Goal: Task Accomplishment & Management: Manage account settings

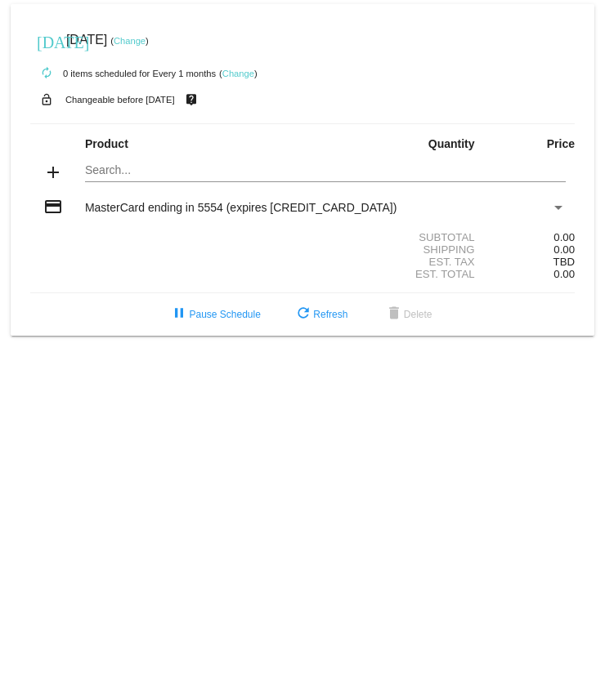
click at [94, 169] on mat-card "[DATE] [DATE] ( Change ) autorenew 0 items scheduled for Every 1 months ( Chang…" at bounding box center [303, 170] width 584 height 332
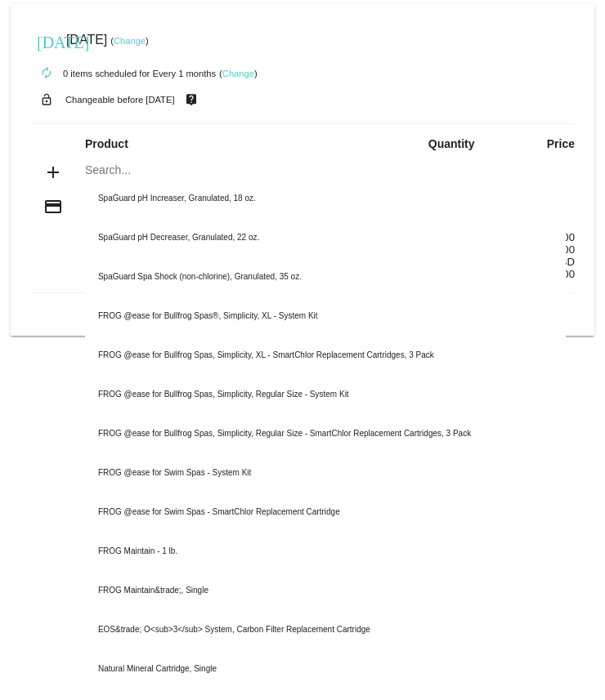
click at [41, 160] on div "add Search... SpaGuard pH Increaser, Granulated, 18 oz. SpaGuard pH Decreaser, …" at bounding box center [302, 173] width 544 height 47
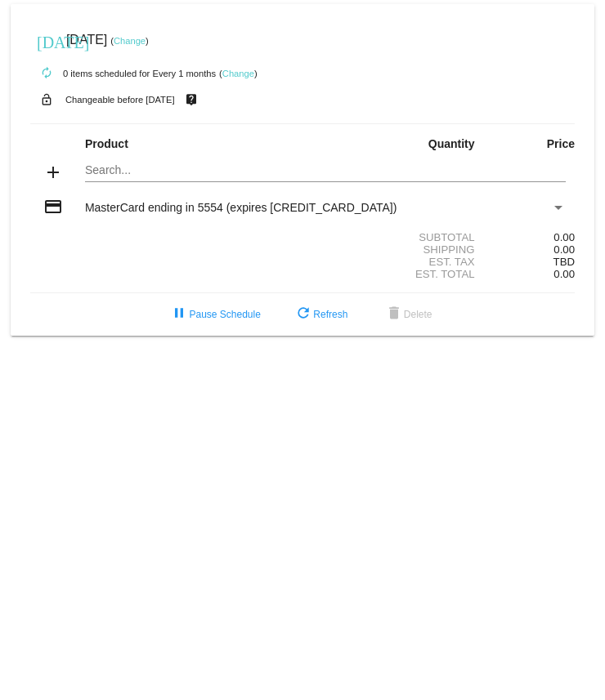
click at [105, 172] on mat-card "[DATE] [DATE] ( Change ) autorenew 0 items scheduled for Every 1 months ( Chang…" at bounding box center [303, 170] width 584 height 332
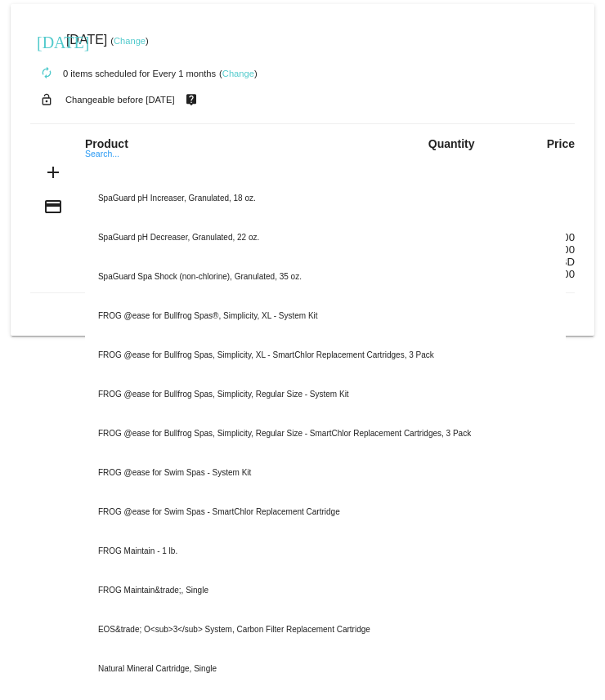
paste input "FROG @ease for Bullfrog Spas, Simplicity, Regular Size - SmartChlor Replacement…"
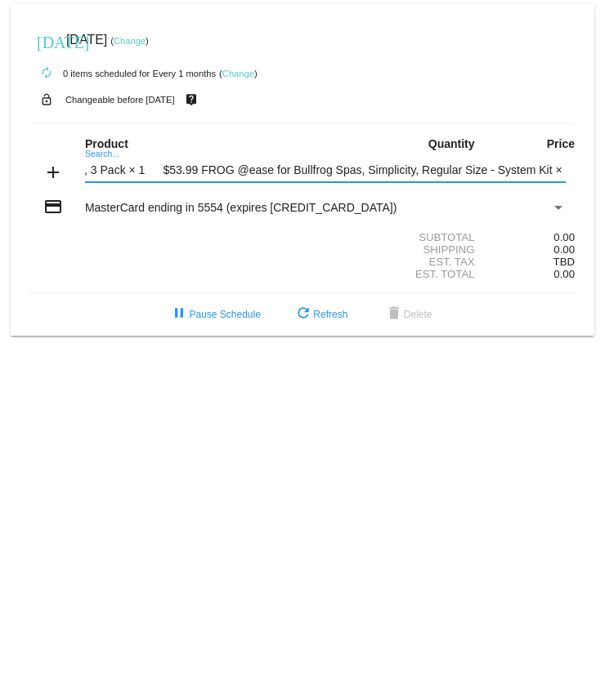
scroll to position [0, 486]
drag, startPoint x: 85, startPoint y: 172, endPoint x: 720, endPoint y: 194, distance: 635.4
click at [604, 194] on html "[DATE] [DATE] ( Change ) autorenew 0 items scheduled for Every 1 months ( Chang…" at bounding box center [302, 350] width 605 height 700
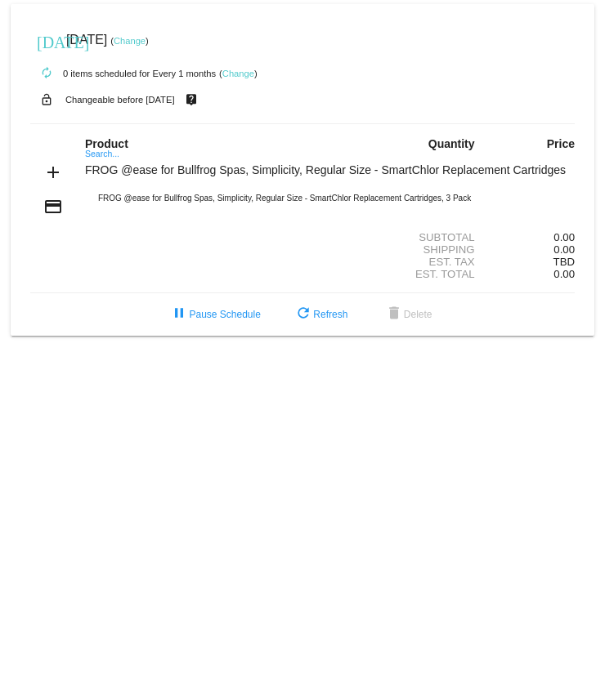
scroll to position [0, 0]
type input "FROG @ease for Bullfrog Spas, Simplicity, Regular Size - SmartChlor Replacement…"
click at [511, 168] on input "FROG @ease for Bullfrog Spas, Simplicity, Regular Size - SmartChlor Replacement…" at bounding box center [325, 170] width 481 height 13
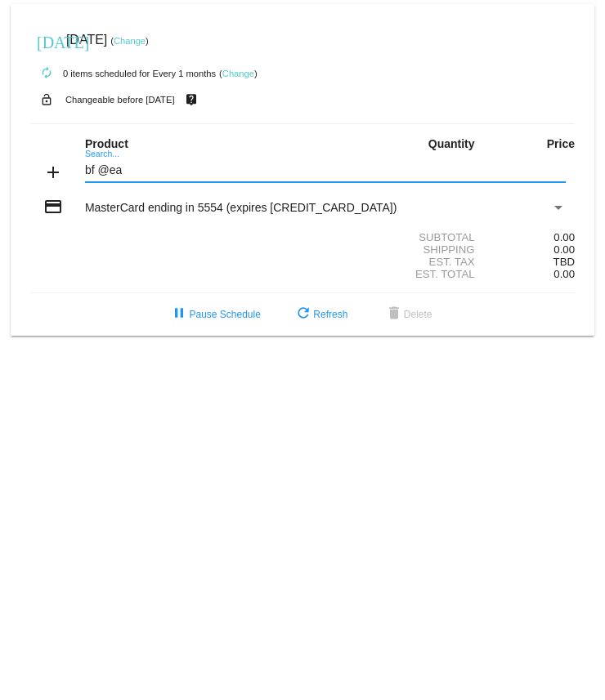
click at [127, 172] on input "bf @ea" at bounding box center [325, 170] width 481 height 13
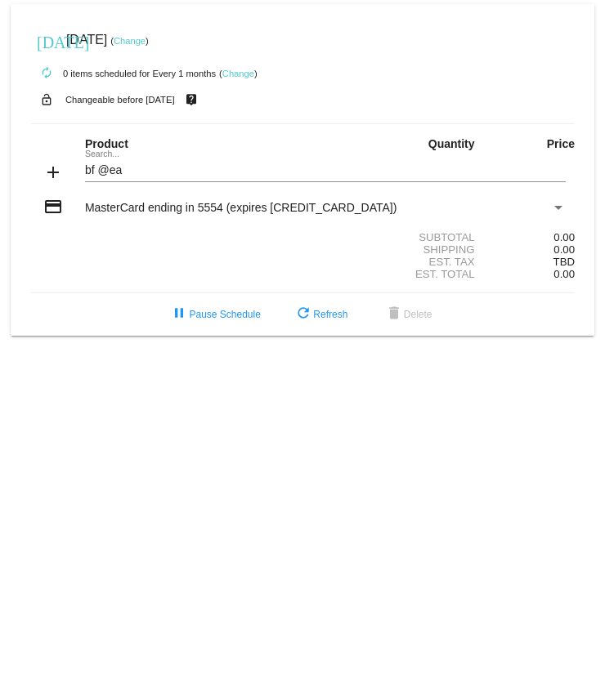
click at [98, 158] on div "bf @ea Search..." at bounding box center [325, 166] width 481 height 32
click at [100, 154] on div "bf @ea Search..." at bounding box center [325, 166] width 481 height 32
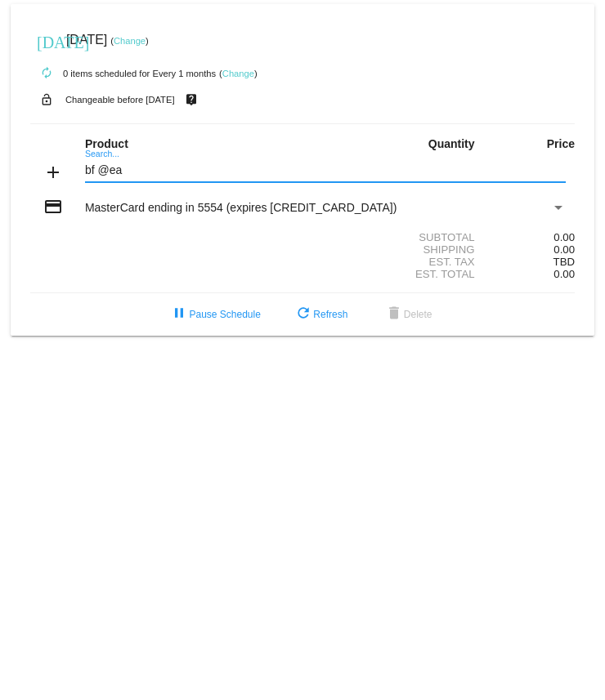
click at [54, 172] on mat-icon "add" at bounding box center [53, 173] width 20 height 20
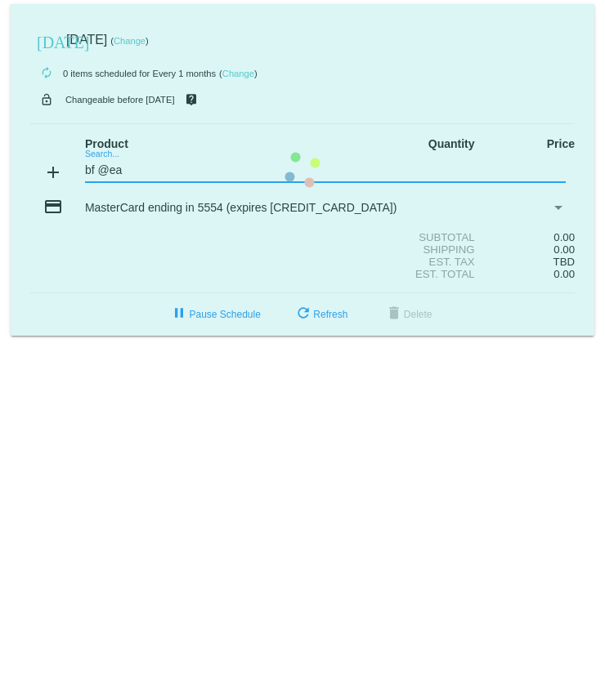
click at [141, 168] on input "bf @ea" at bounding box center [325, 170] width 481 height 13
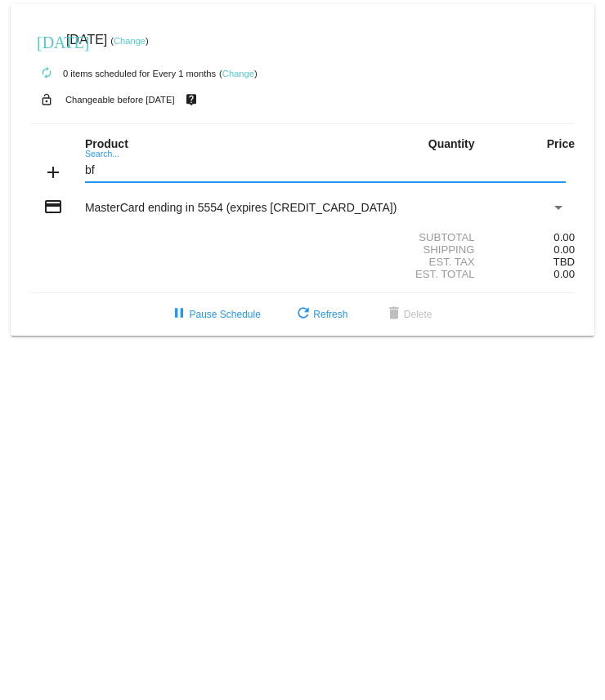
type input "b"
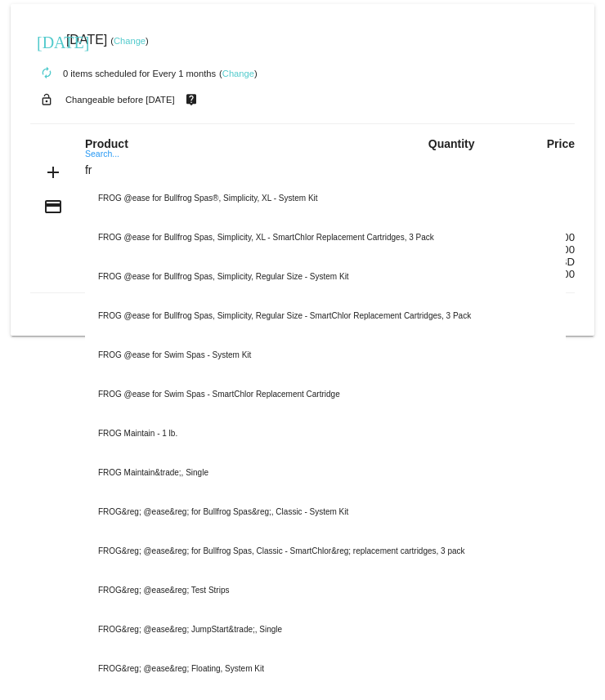
type input "f"
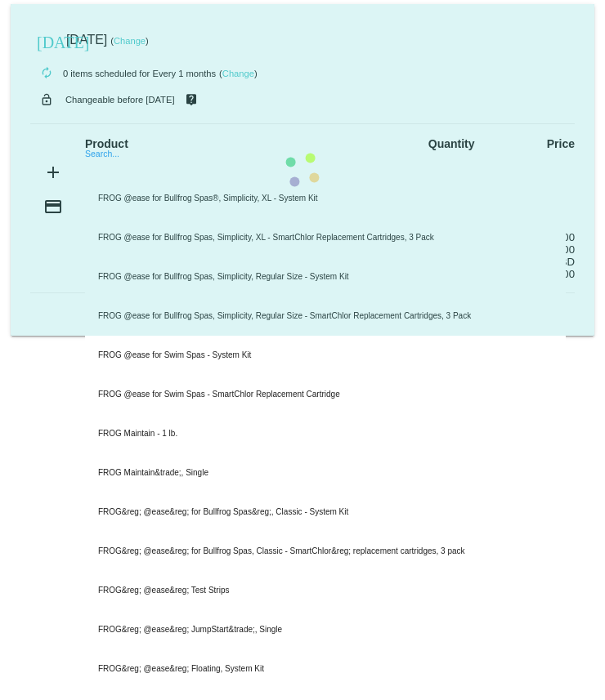
paste input "(10-01062)"
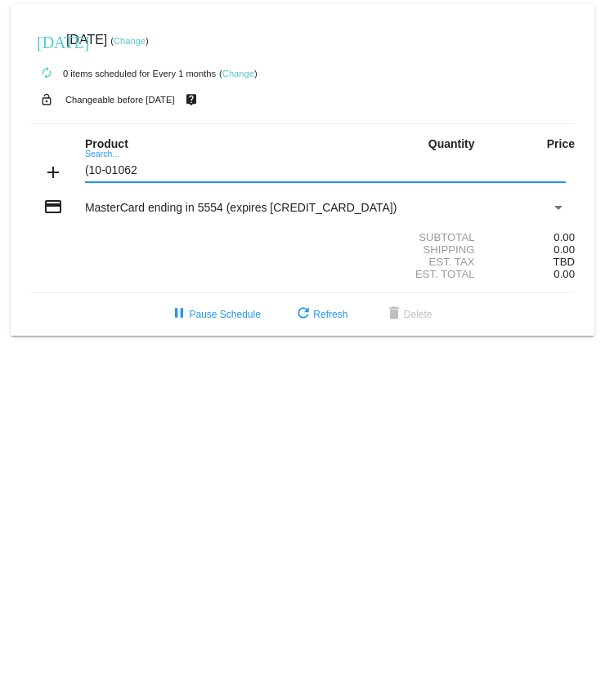
click at [88, 171] on input "(10-01062" at bounding box center [325, 170] width 481 height 13
click at [150, 177] on input "10-01062" at bounding box center [325, 170] width 481 height 13
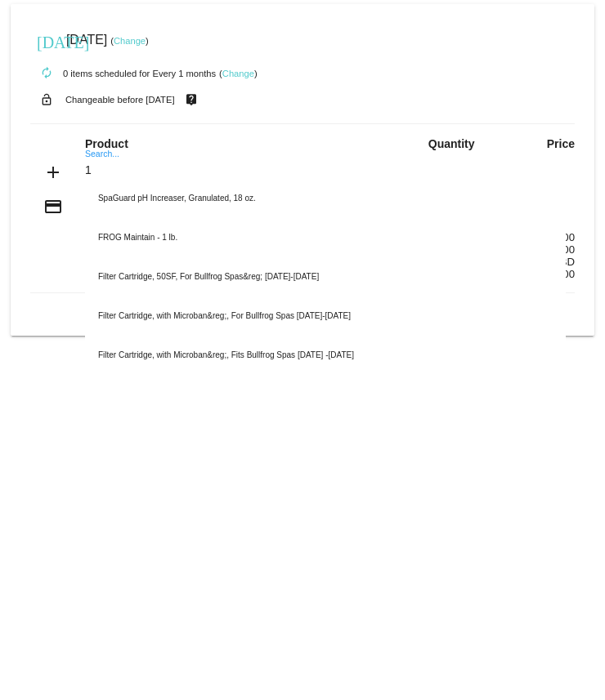
type input "1"
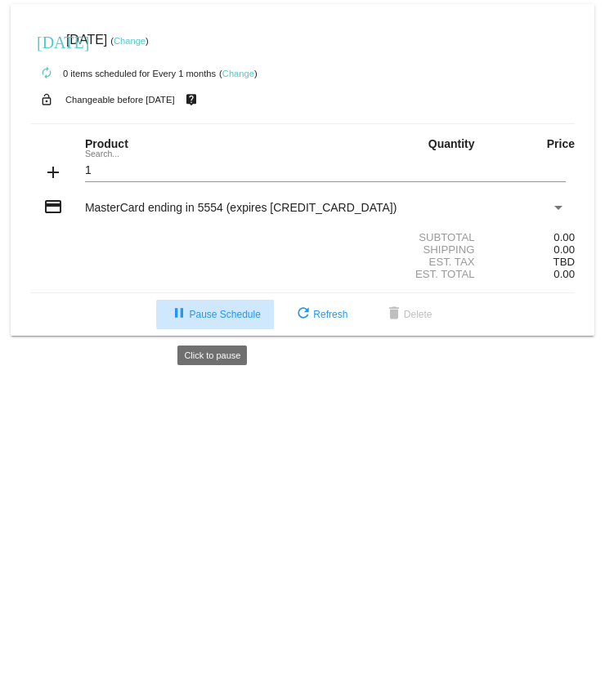
click at [223, 319] on span "pause Pause Schedule" at bounding box center [214, 314] width 91 height 11
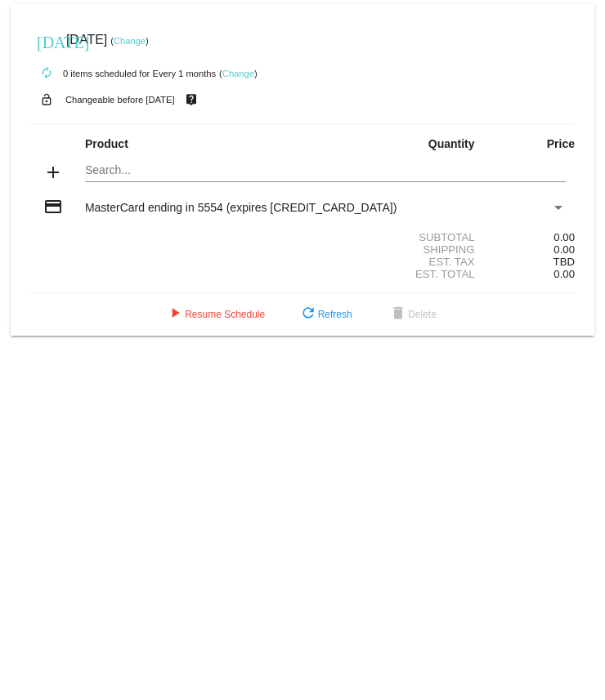
click at [93, 122] on mat-card "[DATE] [DATE] ( Change ) autorenew 0 items scheduled for Every 1 months ( Chang…" at bounding box center [303, 170] width 584 height 332
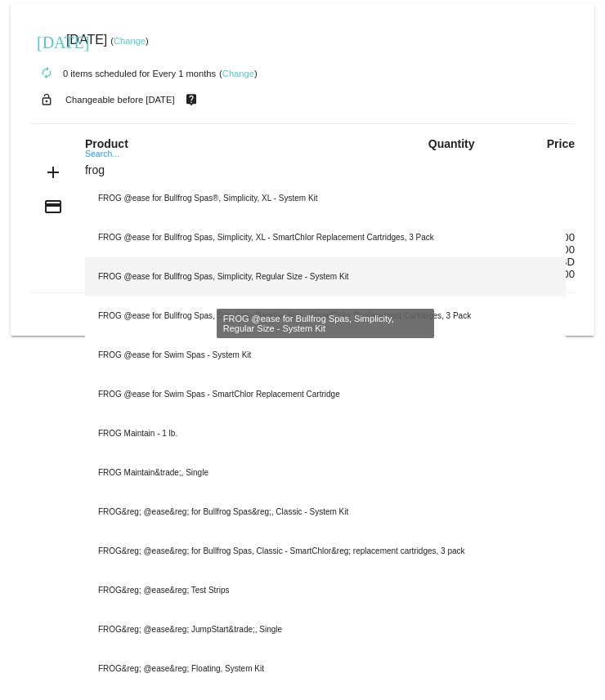
type input "frog"
click at [212, 122] on div "FROG @ease for Bullfrog Spas, Simplicity, Regular Size - System Kit" at bounding box center [325, 276] width 481 height 39
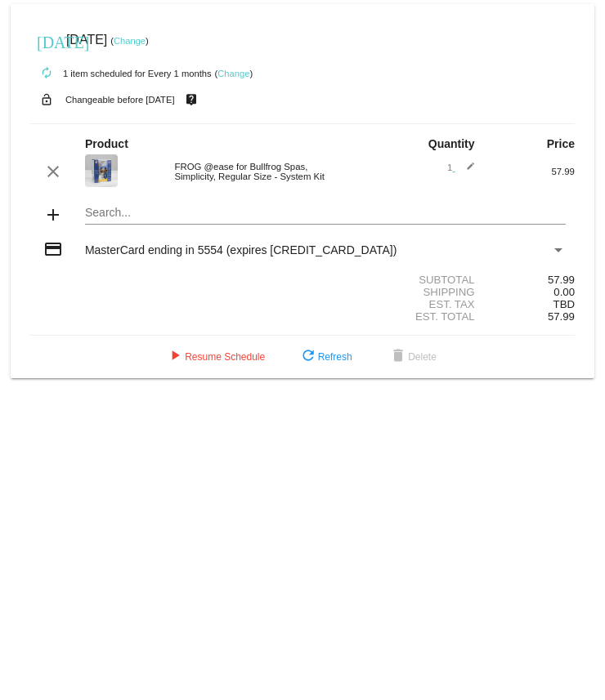
click at [102, 122] on mat-card "today Nov 6 2025 ( Change ) autorenew 1 item scheduled for Every 1 months ( Cha…" at bounding box center [303, 191] width 584 height 374
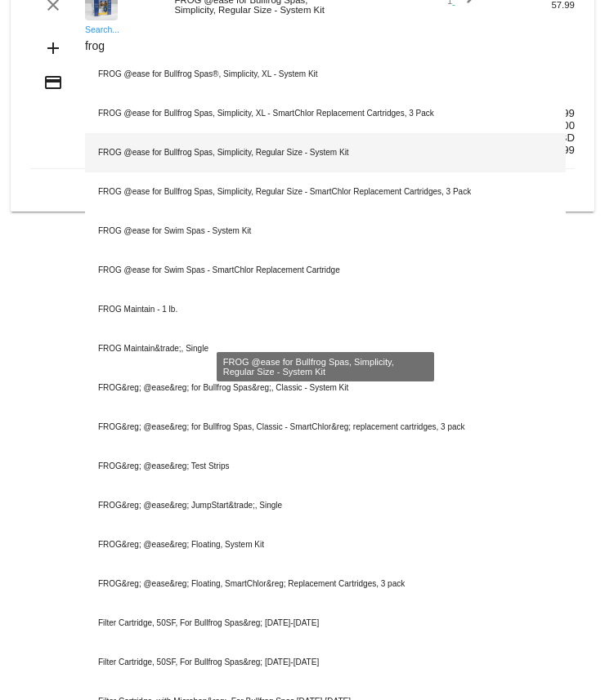
scroll to position [172, 0]
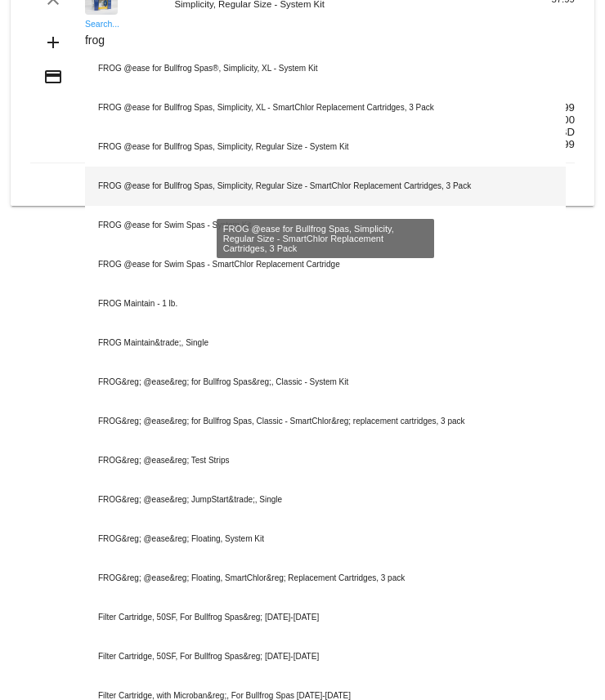
type input "frog"
click at [190, 122] on div "FROG @ease for Bullfrog Spas, Simplicity, Regular Size - SmartChlor Replacement…" at bounding box center [325, 186] width 481 height 39
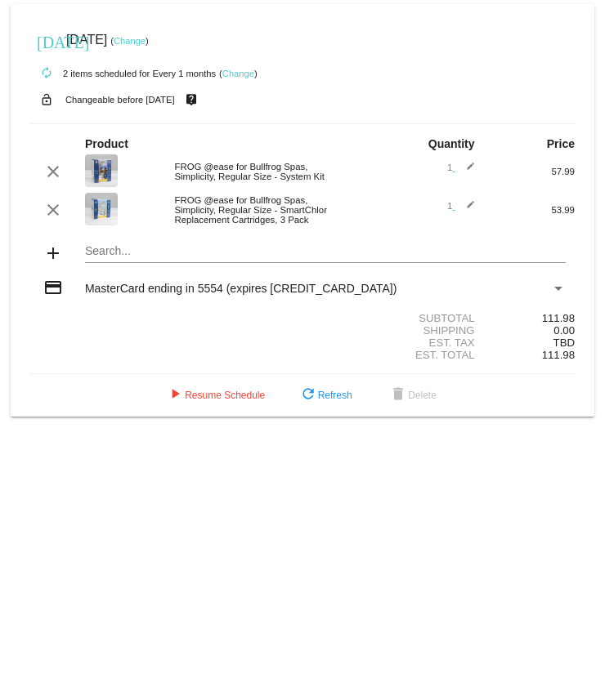
click at [104, 122] on img at bounding box center [101, 170] width 33 height 33
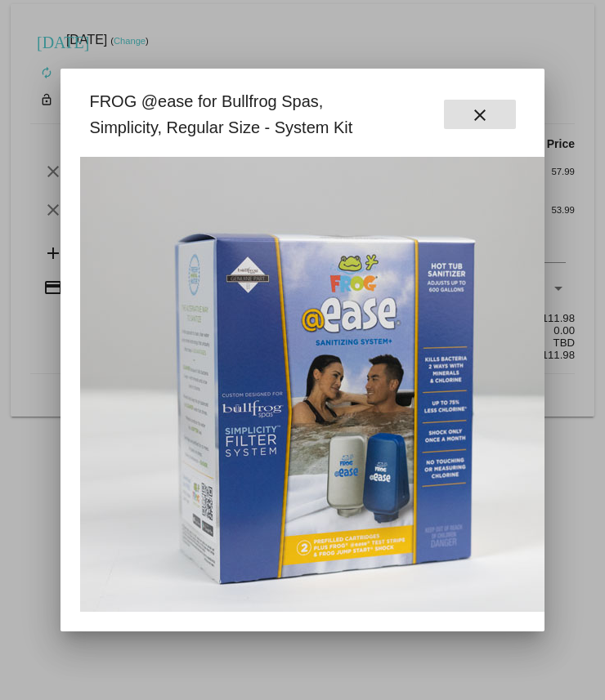
scroll to position [38, 0]
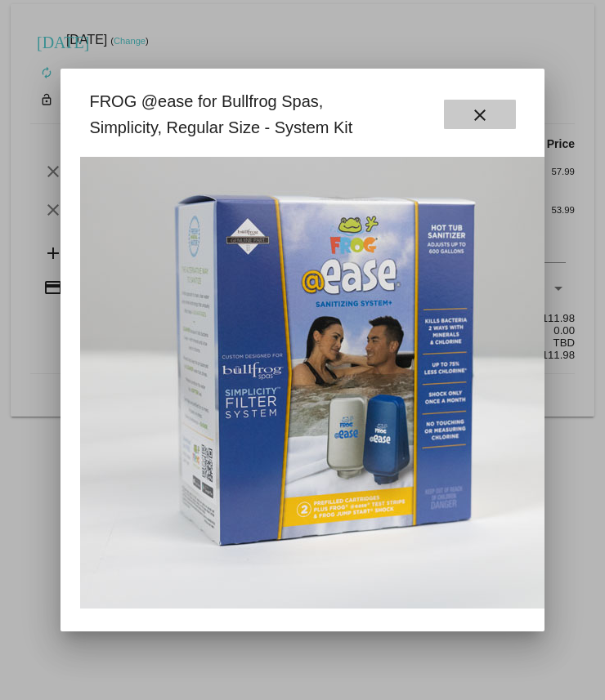
click at [489, 118] on button "close" at bounding box center [480, 114] width 72 height 29
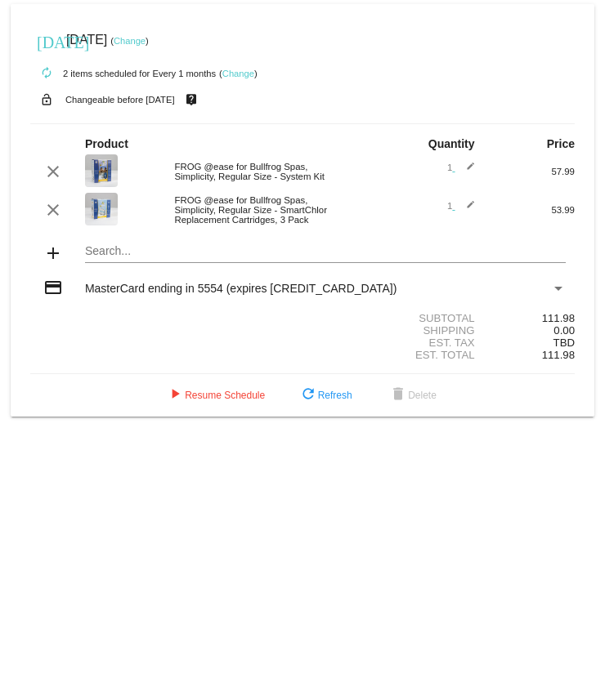
click at [103, 122] on img at bounding box center [101, 209] width 33 height 33
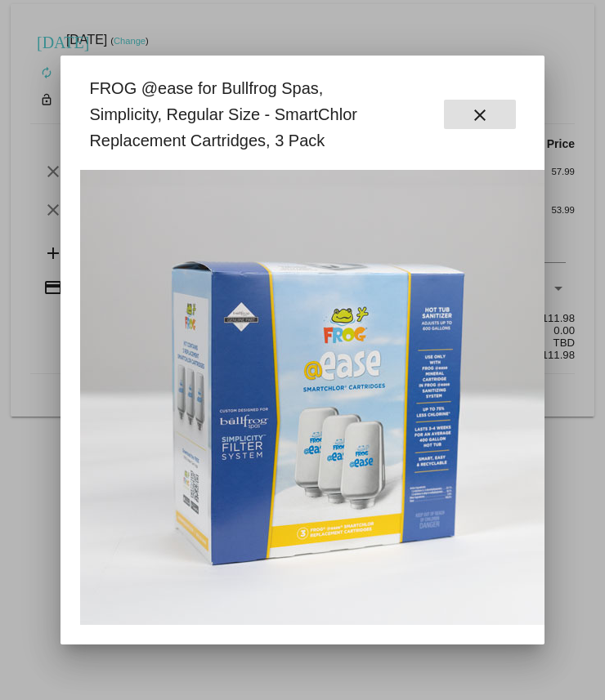
click at [480, 109] on mat-icon "close" at bounding box center [480, 115] width 20 height 20
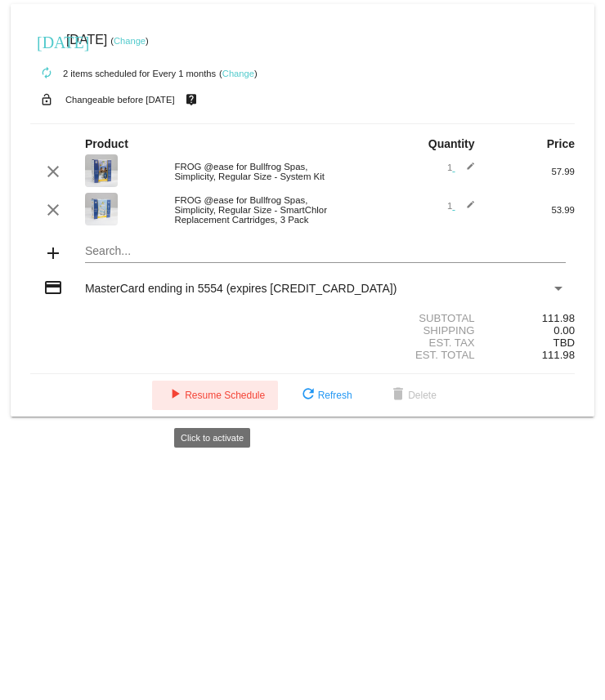
click at [249, 122] on span "play_arrow Resume Schedule" at bounding box center [215, 395] width 100 height 11
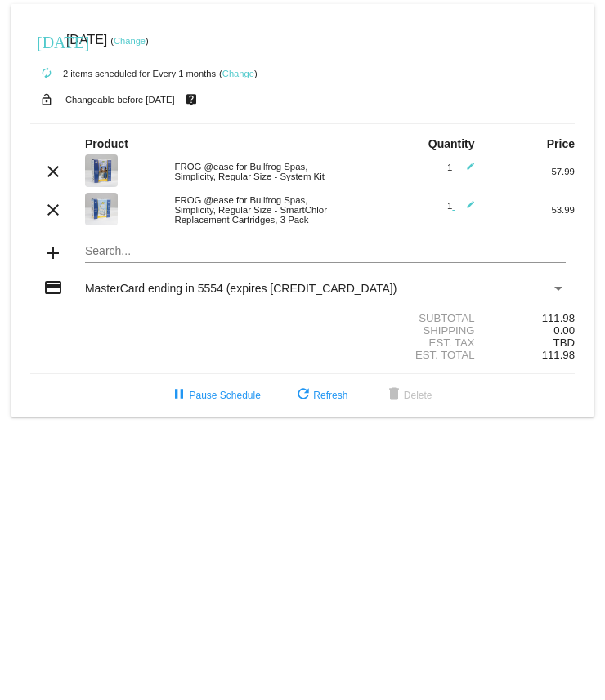
click at [247, 64] on div "autorenew 2 items scheduled for Every 1 months ( Change )" at bounding box center [302, 72] width 544 height 33
click at [247, 72] on link "Change" at bounding box center [238, 74] width 32 height 10
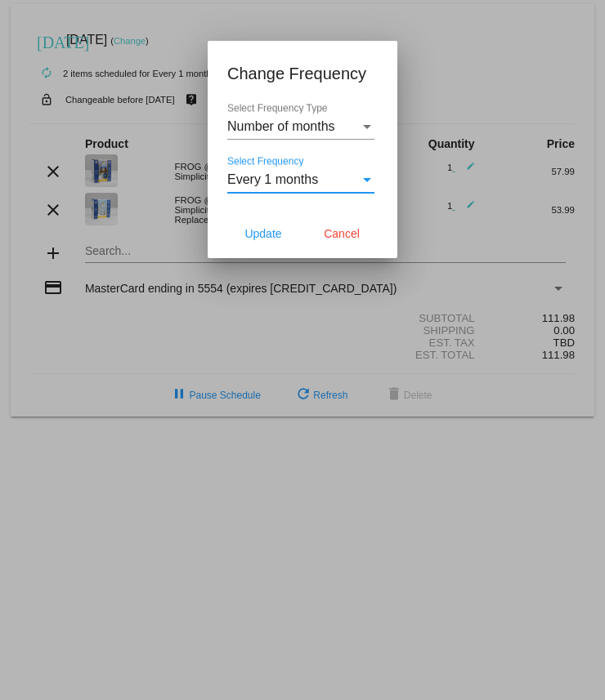
click at [270, 122] on span "Every 1 months" at bounding box center [272, 179] width 91 height 14
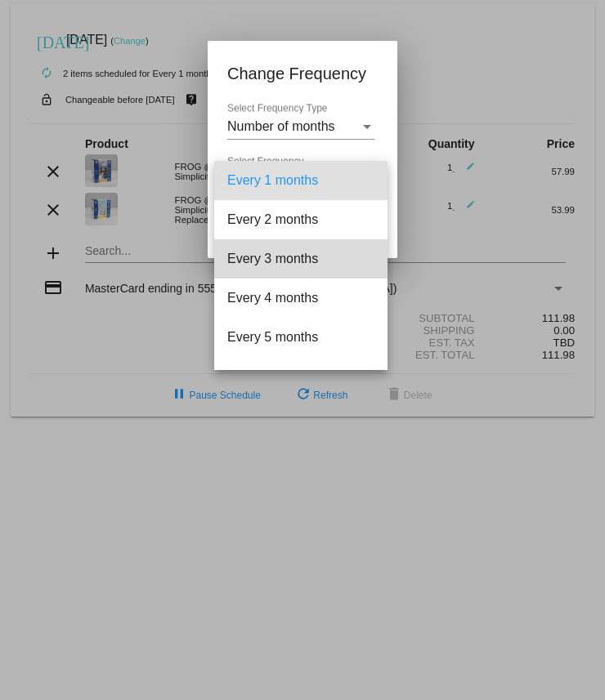
click at [269, 122] on span "Every 3 months" at bounding box center [300, 258] width 147 height 39
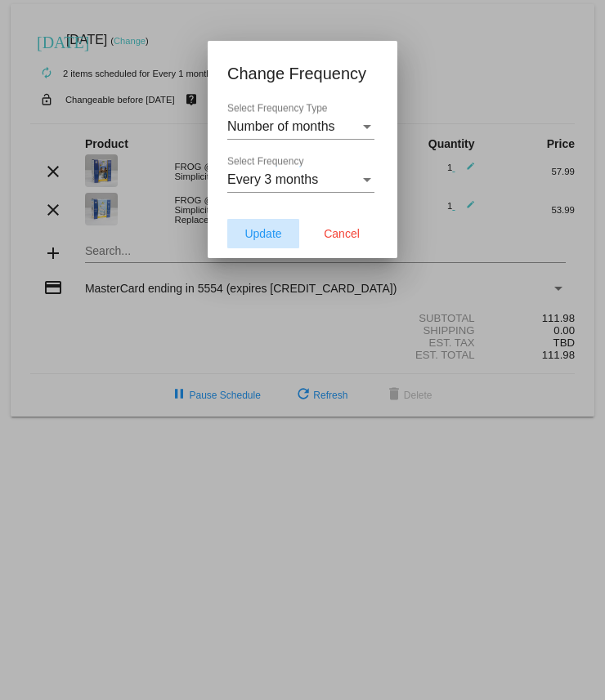
click at [271, 122] on span "Update" at bounding box center [262, 233] width 37 height 13
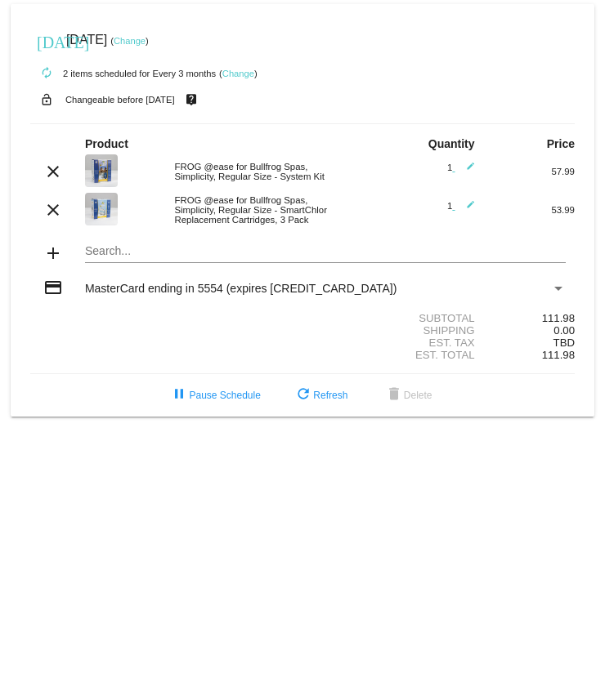
click at [145, 39] on link "Change" at bounding box center [130, 41] width 32 height 10
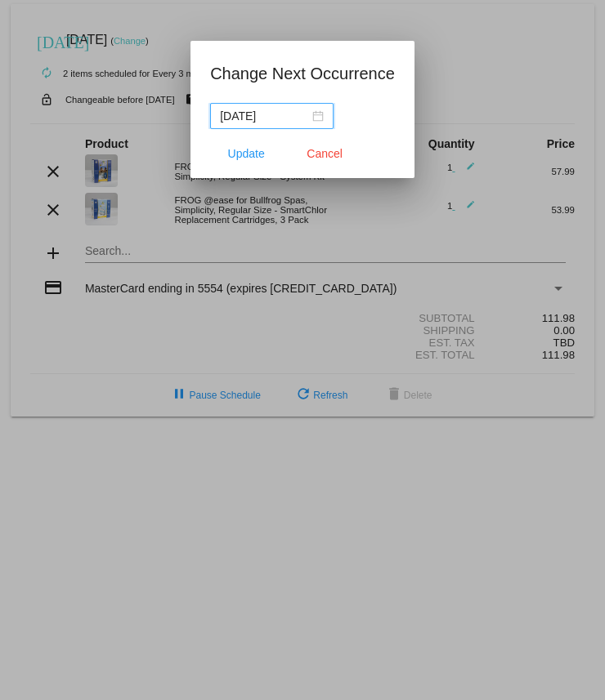
click at [303, 118] on div "2025-11-06" at bounding box center [272, 116] width 104 height 18
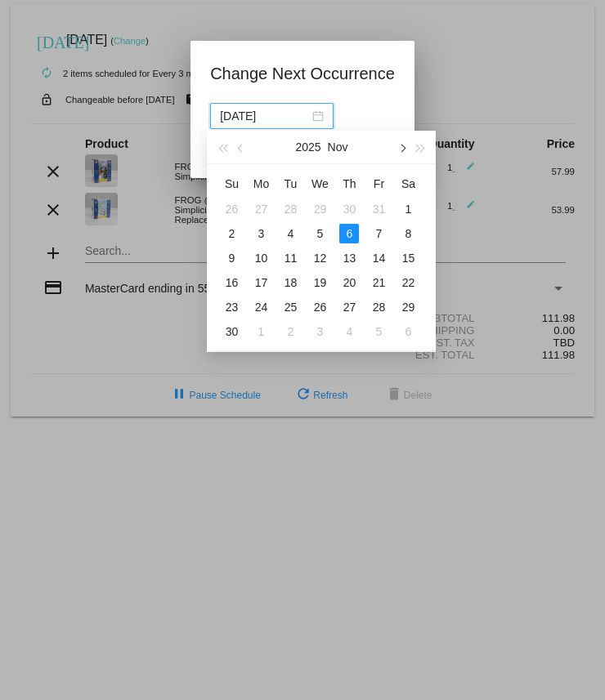
click at [405, 122] on button "button" at bounding box center [402, 147] width 18 height 33
click at [297, 122] on div "6" at bounding box center [290, 234] width 20 height 20
type input "2026-01-06"
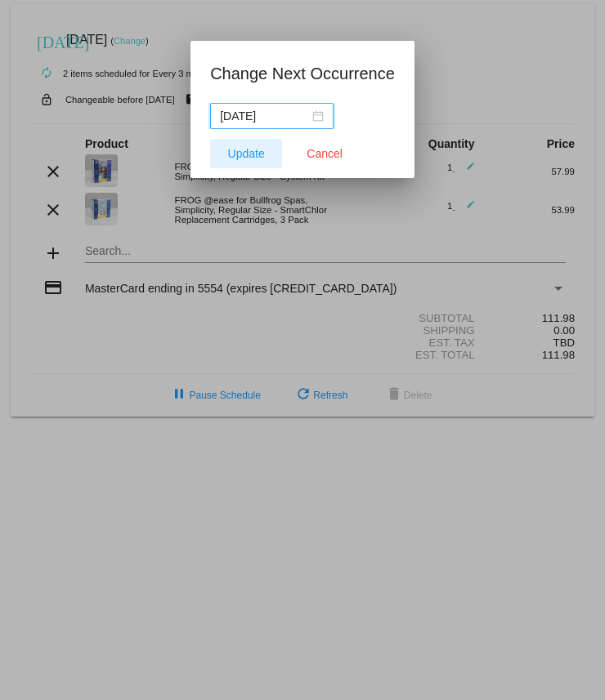
click at [249, 122] on span "Update" at bounding box center [246, 153] width 37 height 13
